Goal: Task Accomplishment & Management: Use online tool/utility

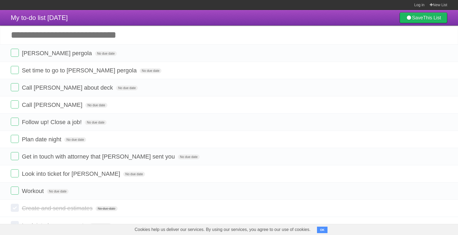
click at [49, 36] on input "Add another task" at bounding box center [229, 35] width 458 height 19
type input "**********"
click input "*********" at bounding box center [0, 0] width 0 height 0
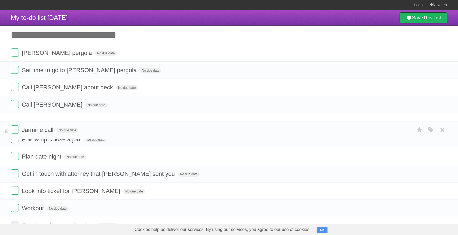
drag, startPoint x: 6, startPoint y: 55, endPoint x: 19, endPoint y: 130, distance: 76.3
click at [16, 54] on label at bounding box center [15, 53] width 8 height 8
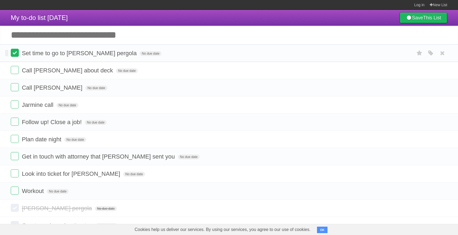
click at [16, 55] on label at bounding box center [15, 53] width 8 height 8
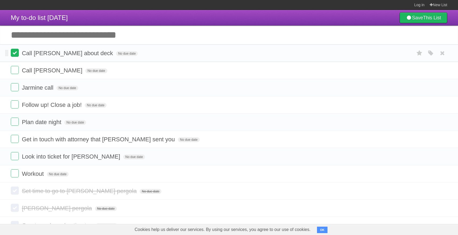
click at [15, 54] on label at bounding box center [15, 53] width 8 height 8
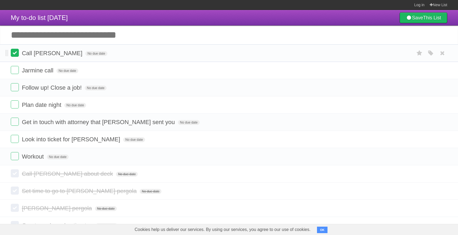
click at [15, 55] on label at bounding box center [15, 53] width 8 height 8
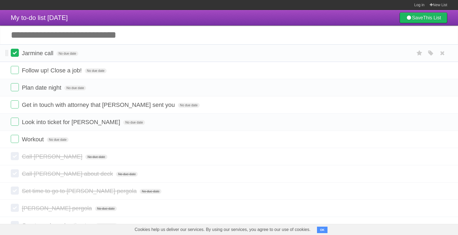
click at [16, 55] on label at bounding box center [15, 53] width 8 height 8
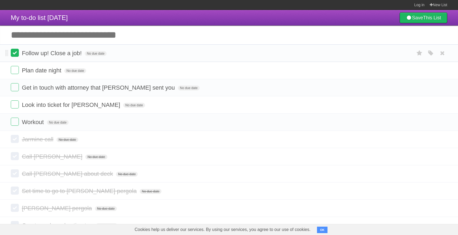
click at [17, 54] on label at bounding box center [15, 53] width 8 height 8
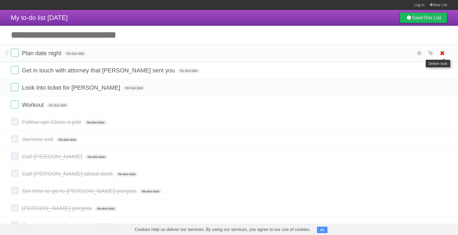
click at [441, 54] on icon at bounding box center [443, 53] width 8 height 9
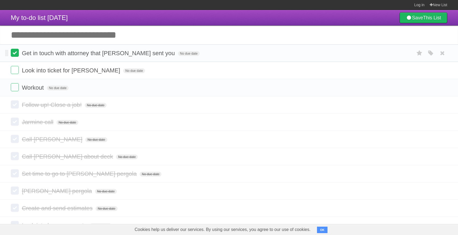
click at [16, 56] on label at bounding box center [15, 53] width 8 height 8
